Goal: Information Seeking & Learning: Learn about a topic

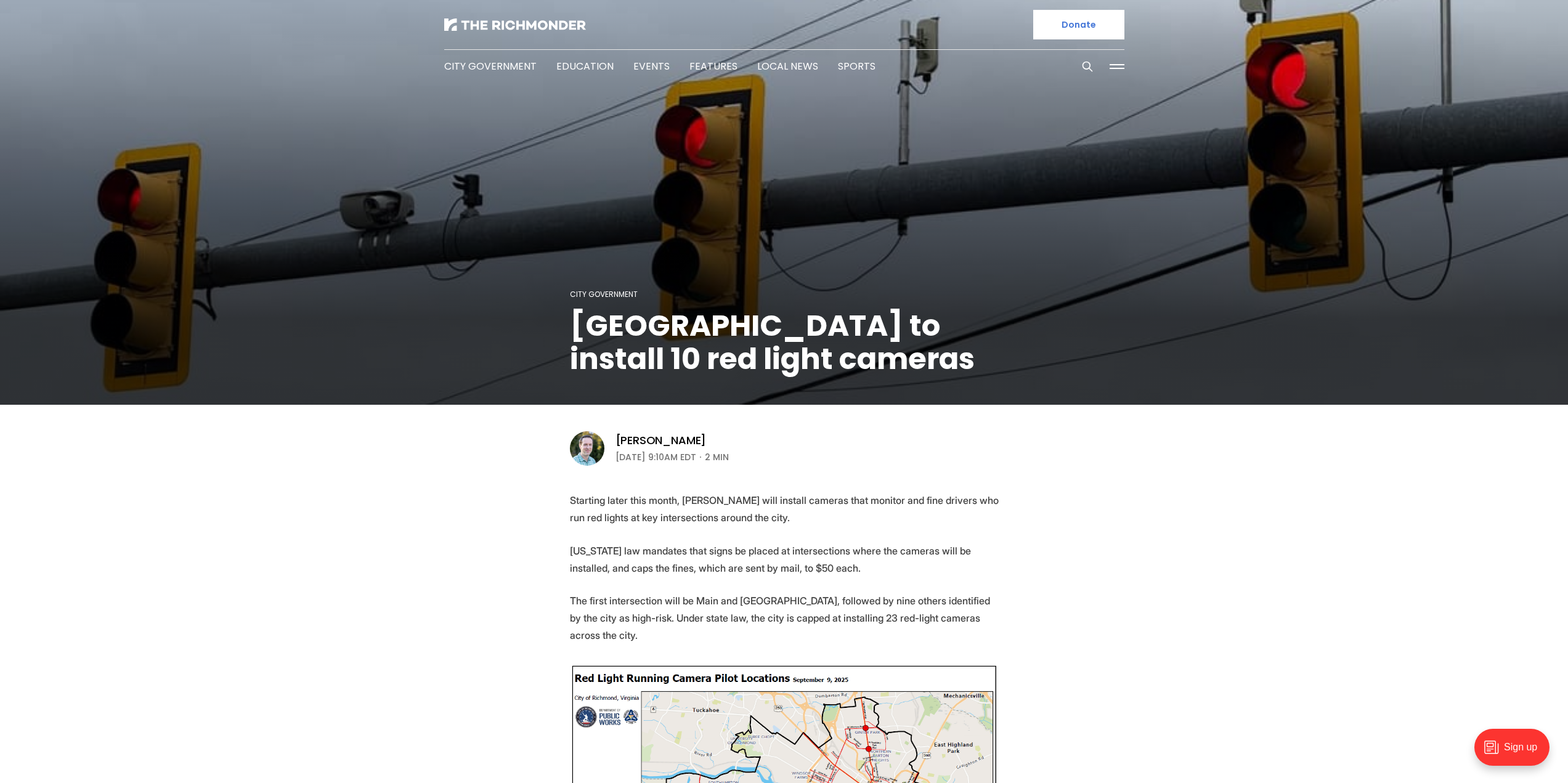
click at [641, 504] on p "Starting later this month, [PERSON_NAME] will install cameras that monitor and …" at bounding box center [784, 508] width 429 height 34
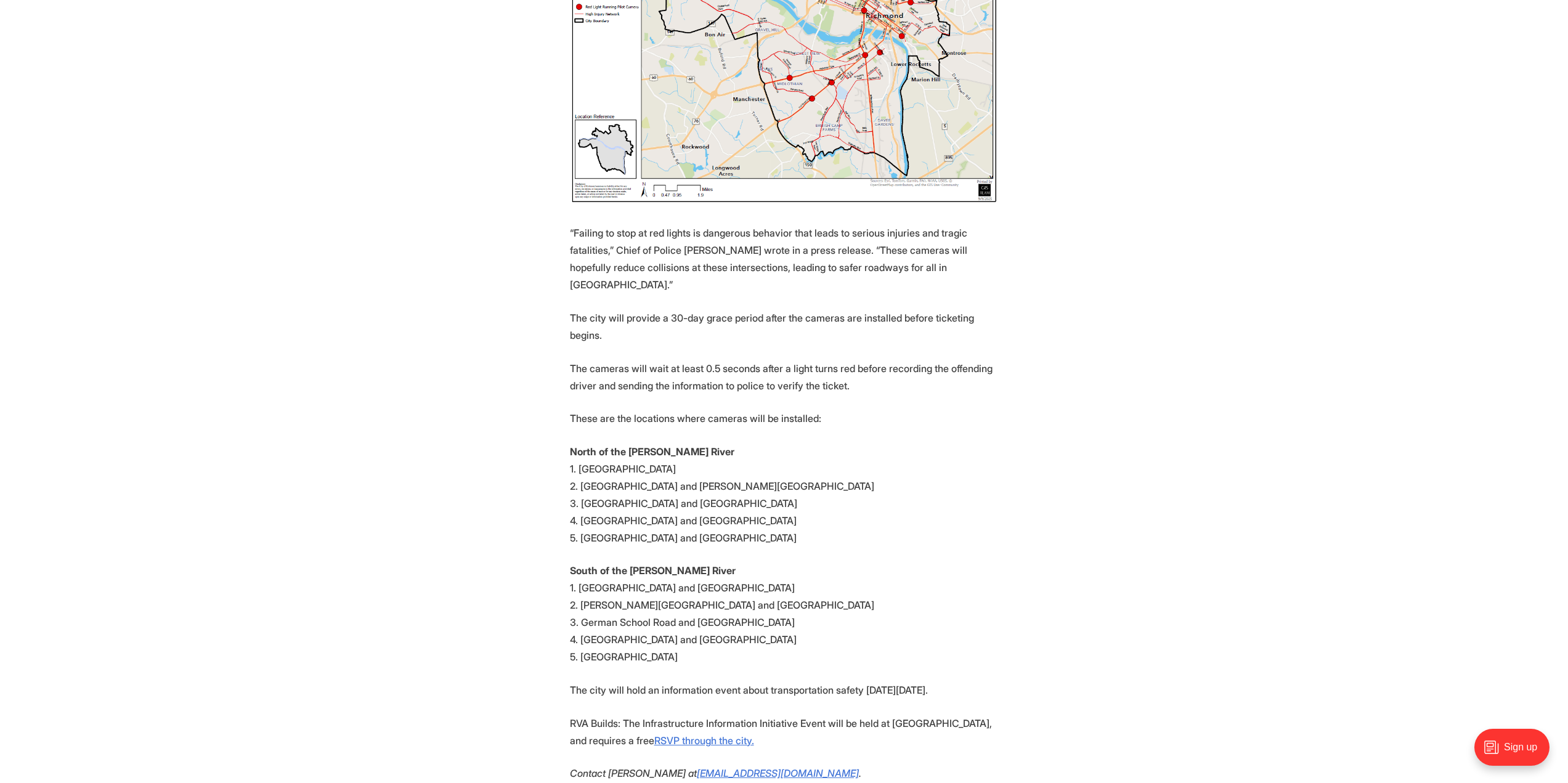
scroll to position [801, 0]
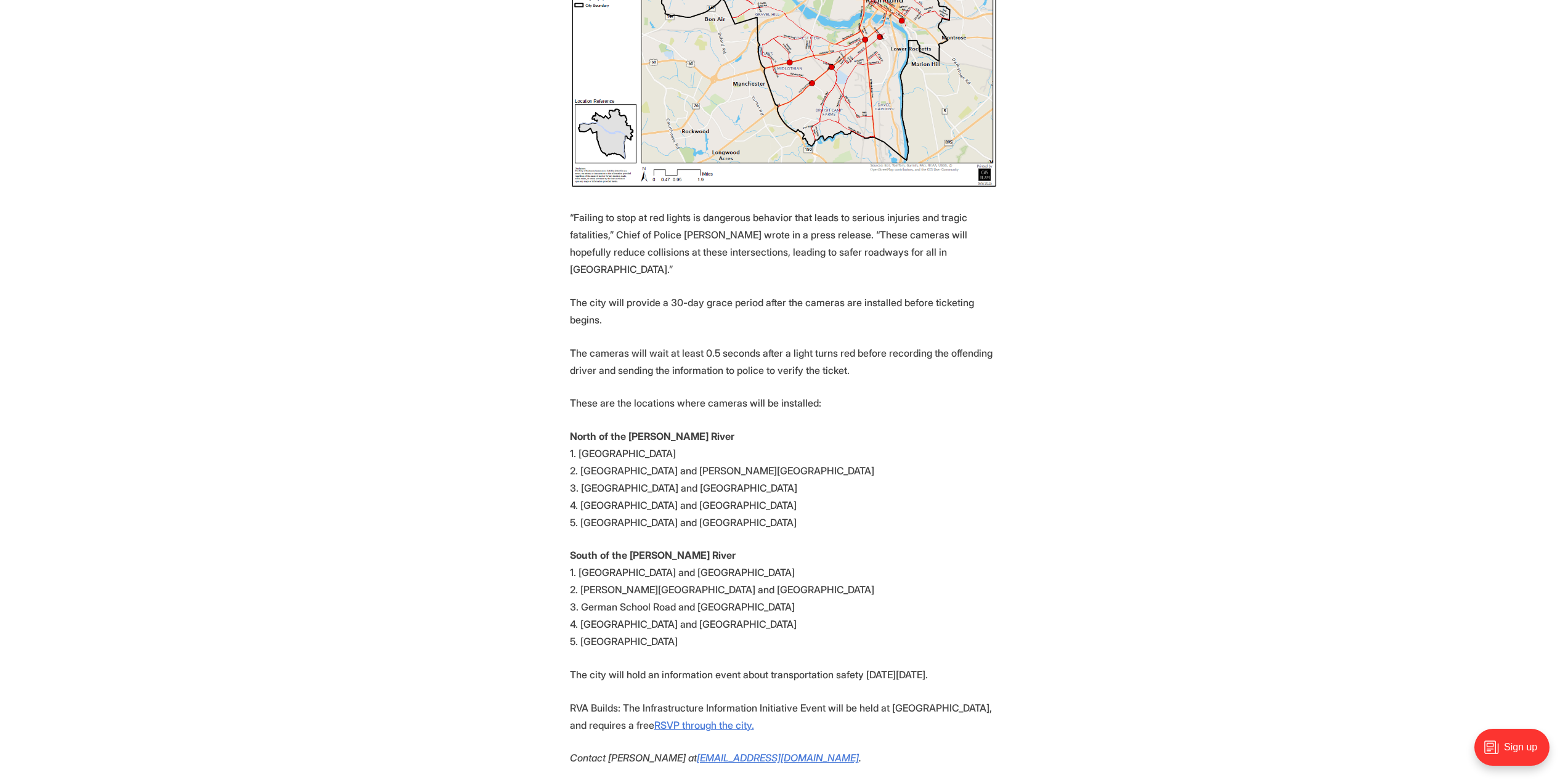
click at [707, 427] on p "North of the [PERSON_NAME] River 1. [GEOGRAPHIC_DATA]. [GEOGRAPHIC_DATA] and [P…" at bounding box center [784, 479] width 429 height 103
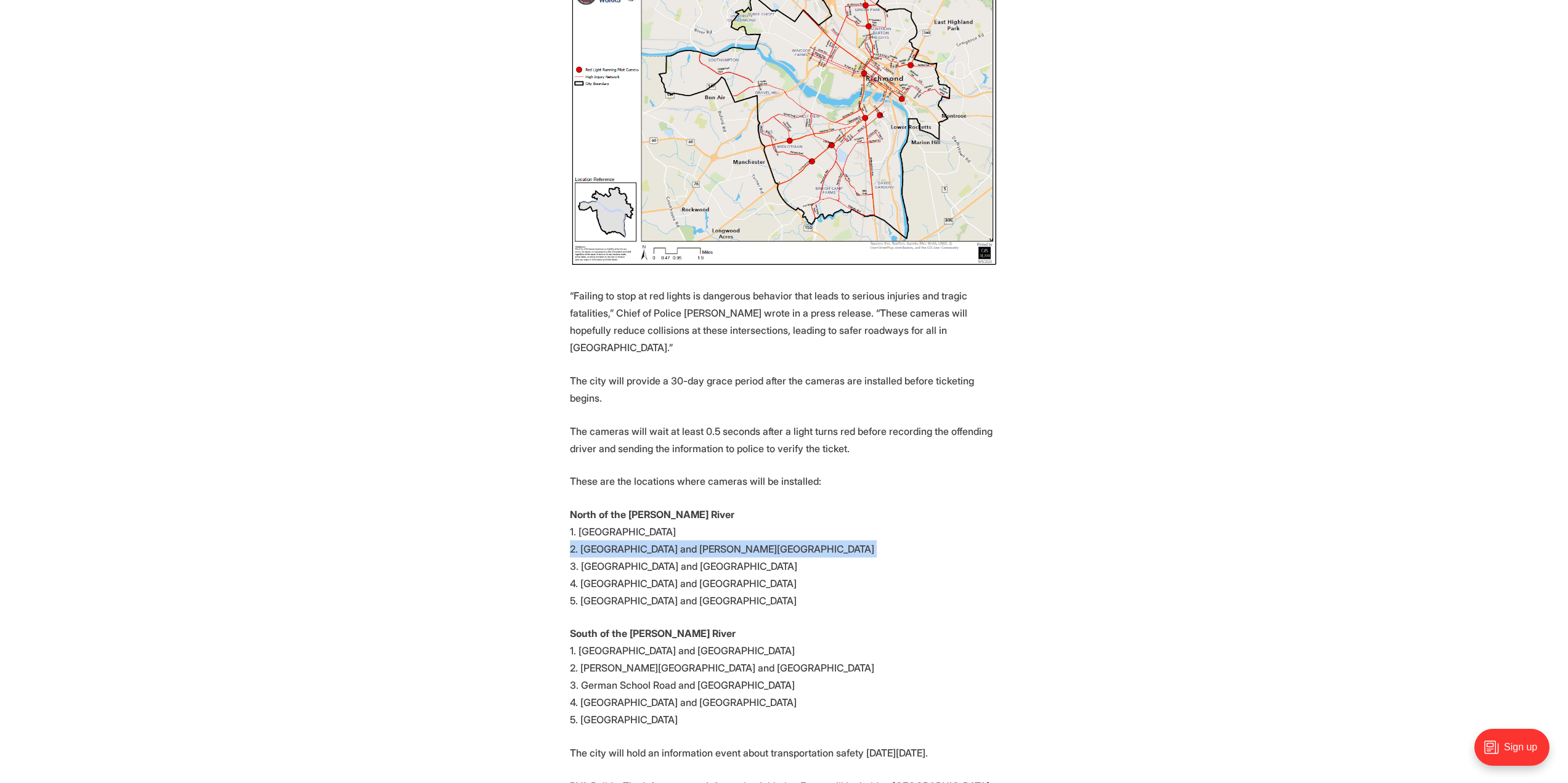
scroll to position [555, 0]
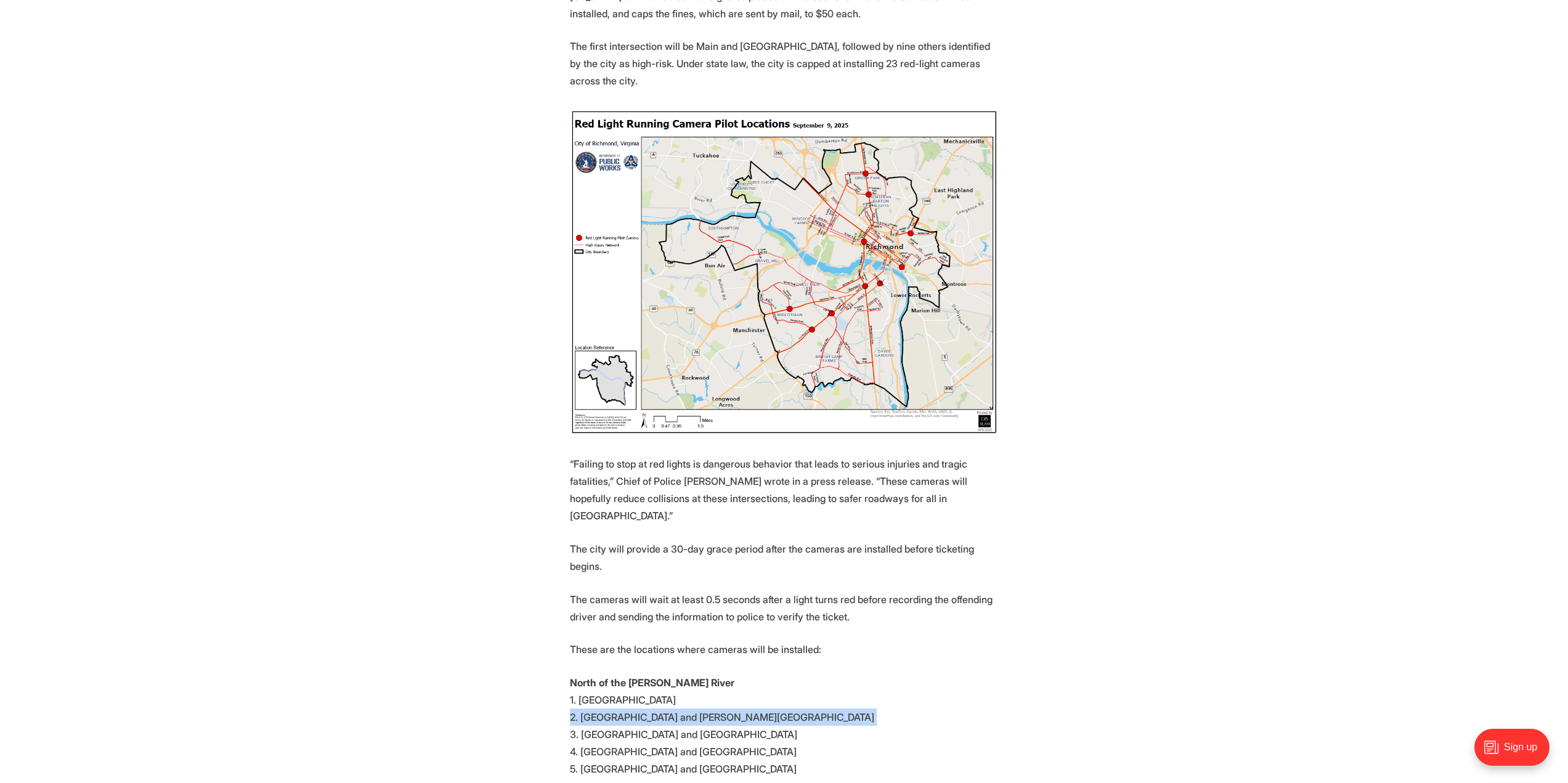
click at [887, 301] on img at bounding box center [784, 272] width 429 height 326
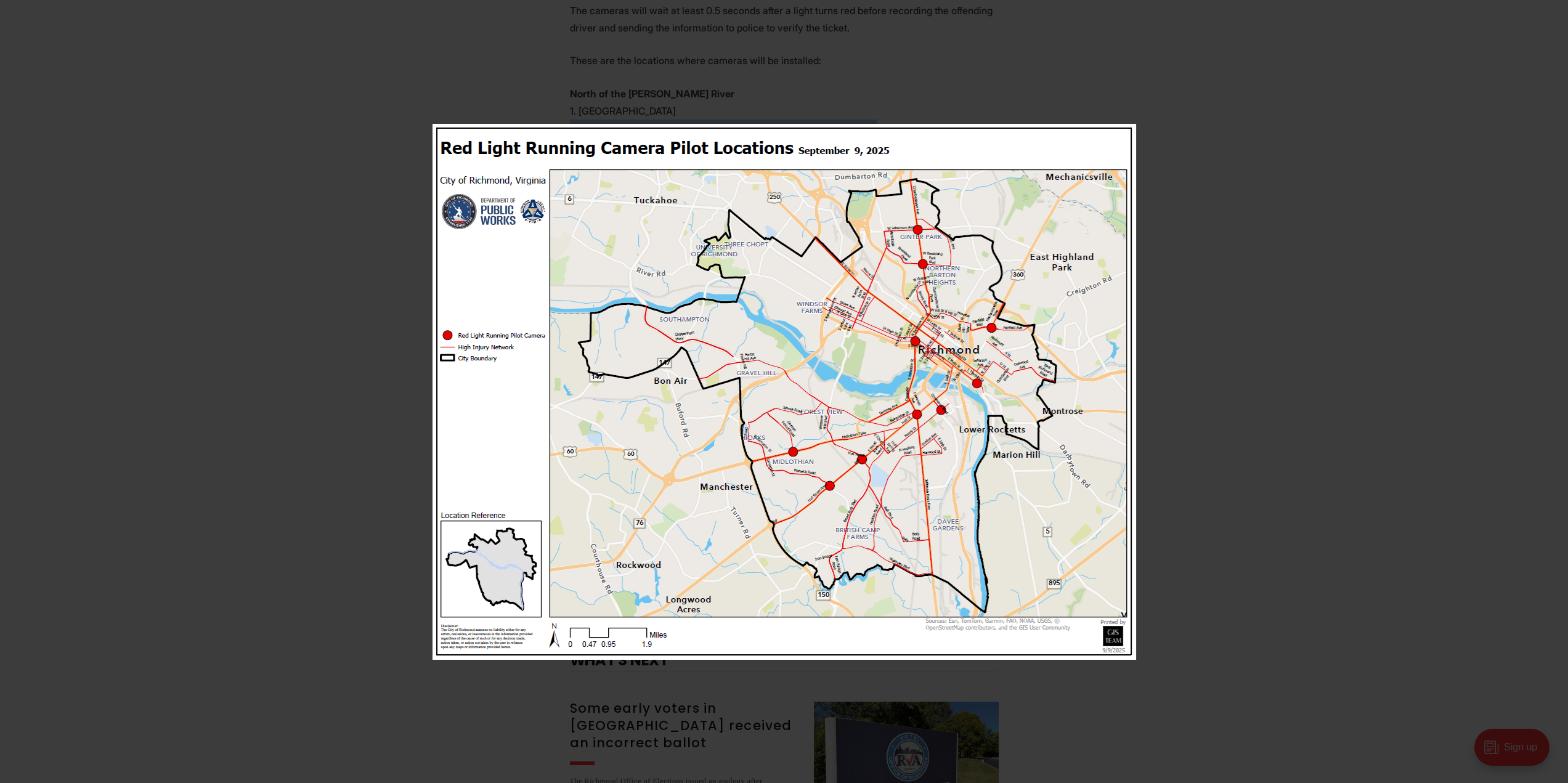
scroll to position [1239, 0]
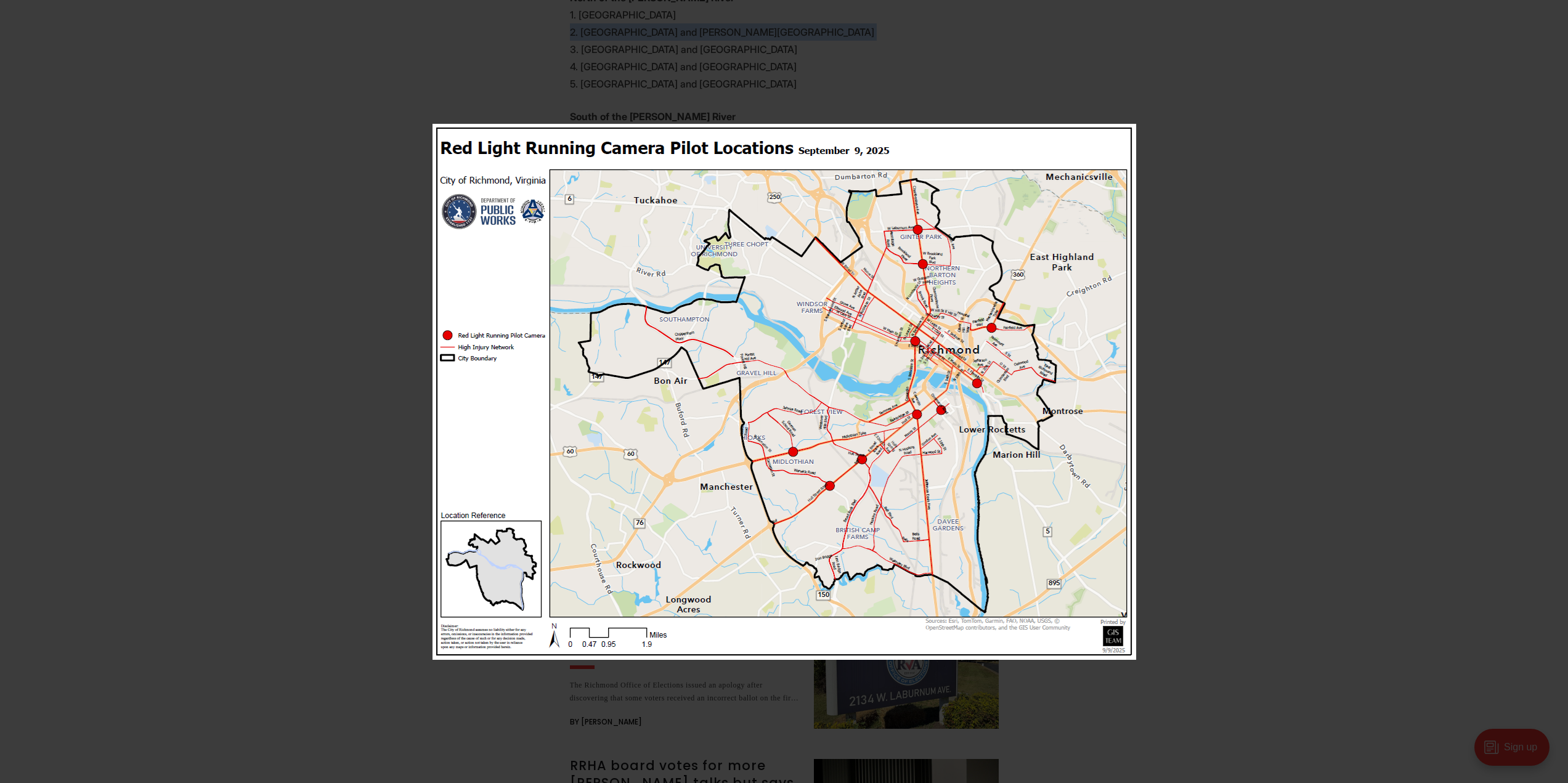
click at [306, 582] on div at bounding box center [784, 392] width 1568 height 783
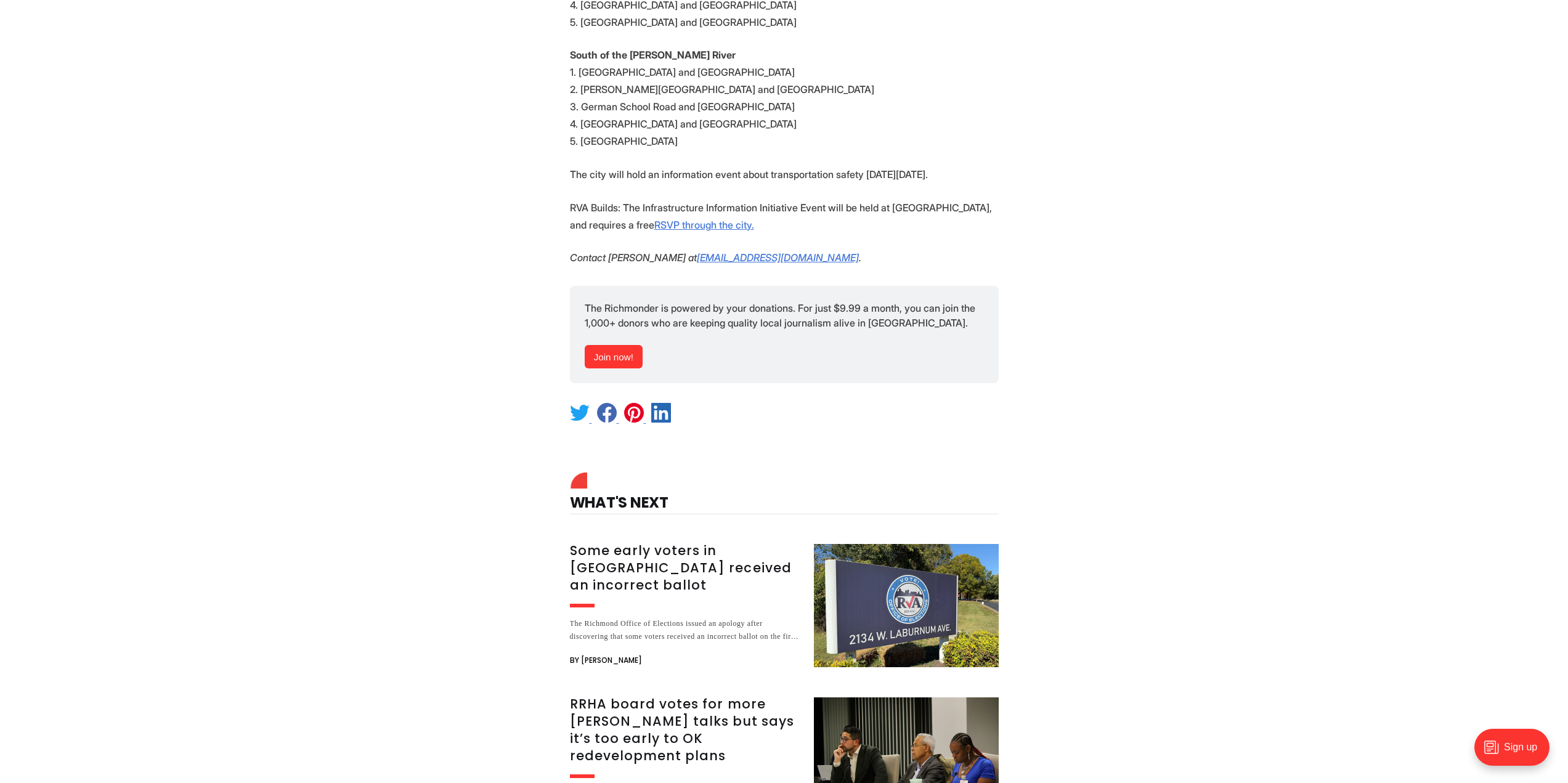
scroll to position [1178, 0]
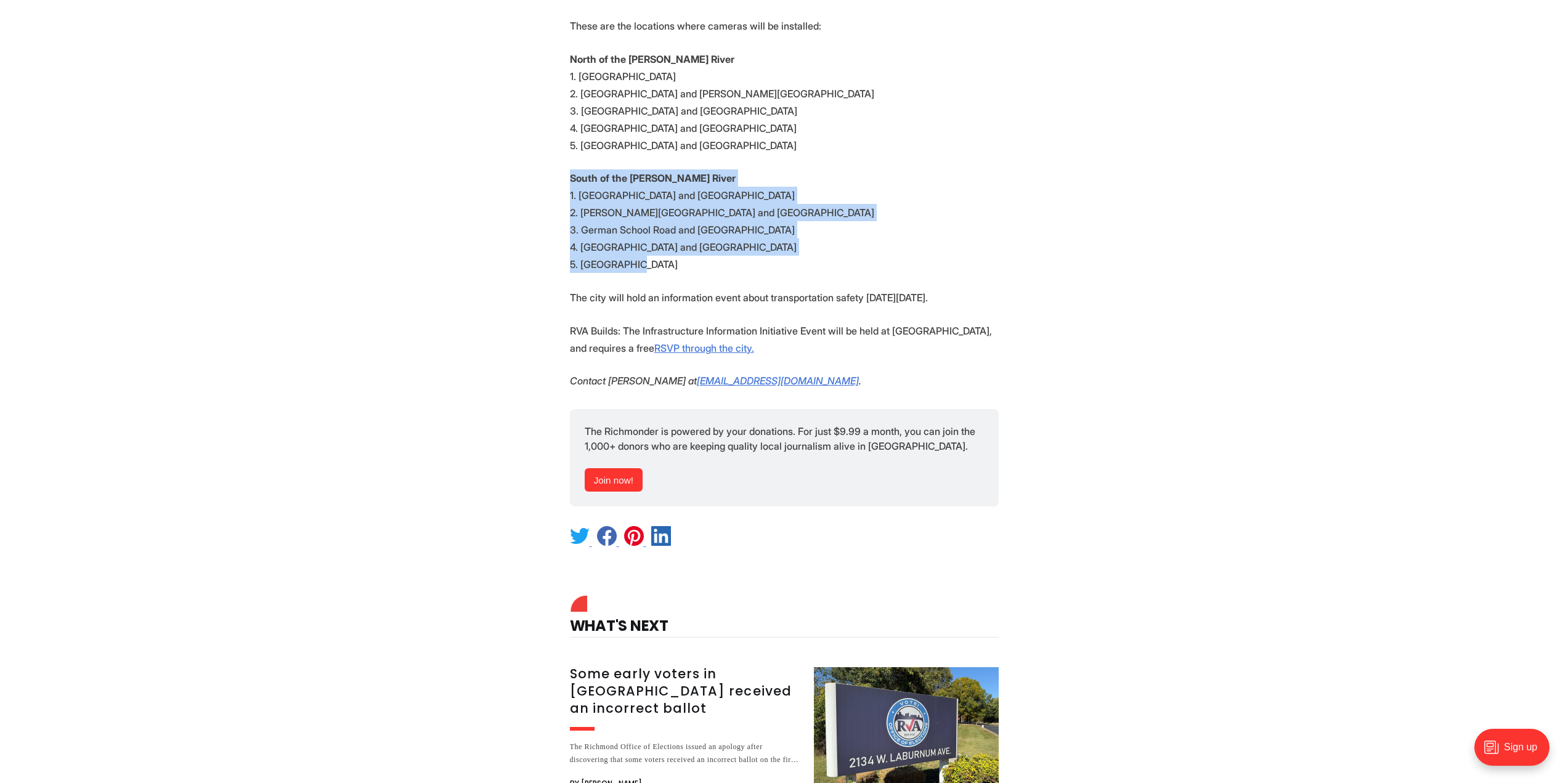
drag, startPoint x: 606, startPoint y: 197, endPoint x: 628, endPoint y: 223, distance: 34.1
